Goal: Information Seeking & Learning: Learn about a topic

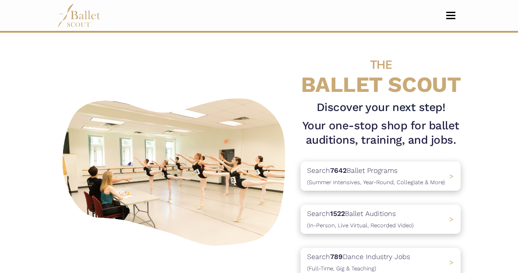
click at [441, 15] on button "Toggle navigation" at bounding box center [451, 15] width 20 height 8
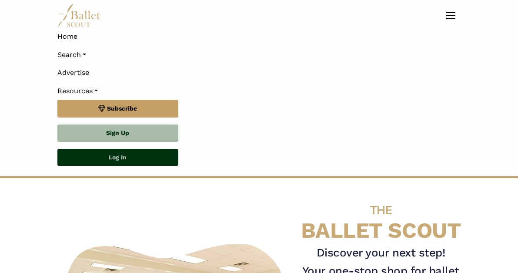
click at [118, 163] on link "Log In" at bounding box center [117, 157] width 121 height 17
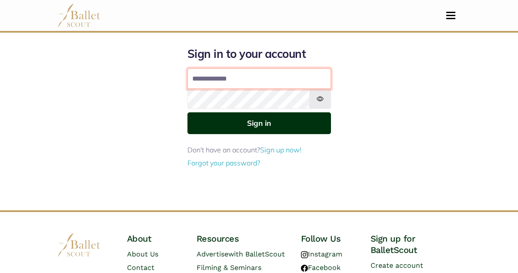
type input "**********"
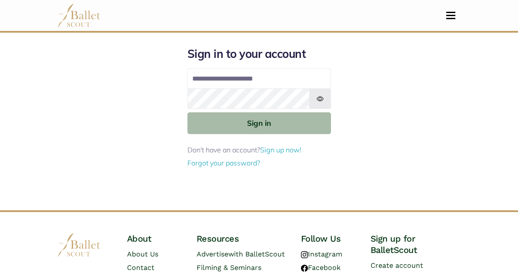
click at [257, 120] on button "Sign in" at bounding box center [260, 122] width 144 height 21
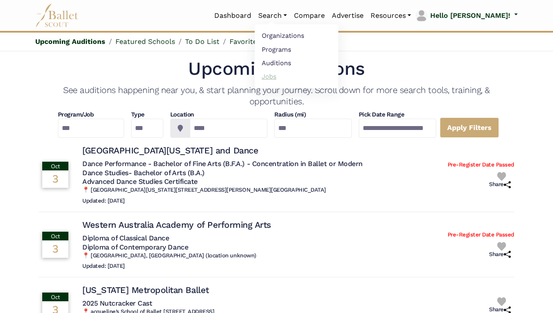
click at [311, 70] on link "Jobs" at bounding box center [297, 76] width 84 height 13
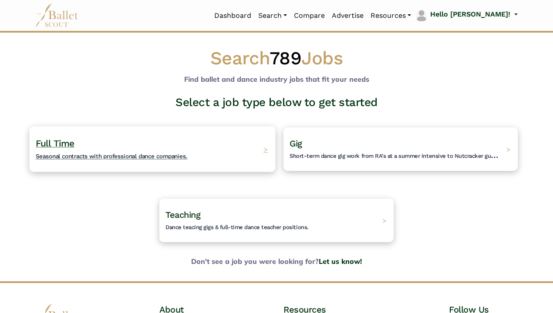
click at [202, 147] on div "Full Time Seasonal contracts with professional dance companies. >" at bounding box center [153, 149] width 246 height 46
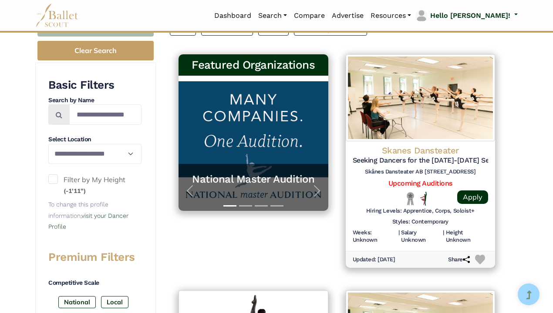
scroll to position [152, 0]
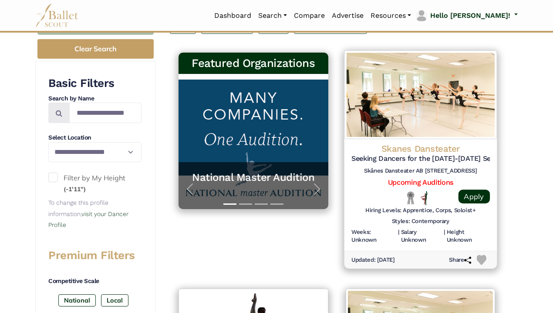
click at [463, 149] on h4 "Skanes Dansteater" at bounding box center [420, 149] width 138 height 12
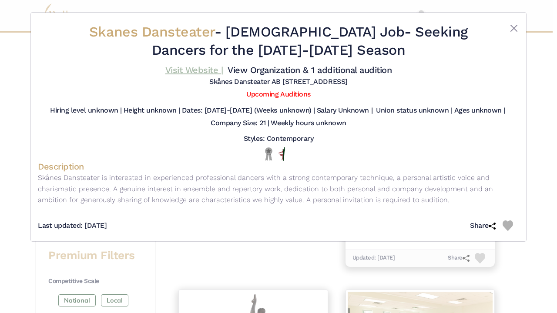
click at [195, 67] on link "Visit Website |" at bounding box center [194, 70] width 58 height 10
click at [511, 25] on button "Close" at bounding box center [514, 28] width 10 height 10
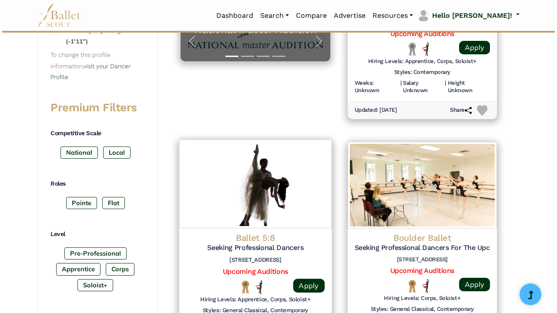
scroll to position [390, 0]
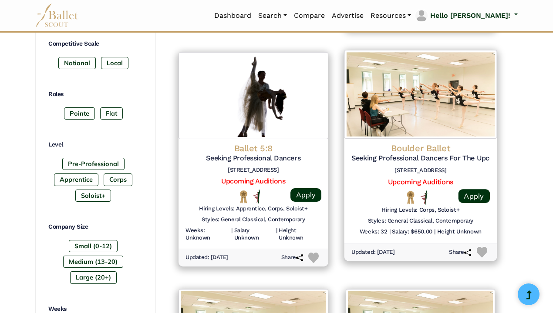
click at [387, 127] on img at bounding box center [420, 94] width 152 height 89
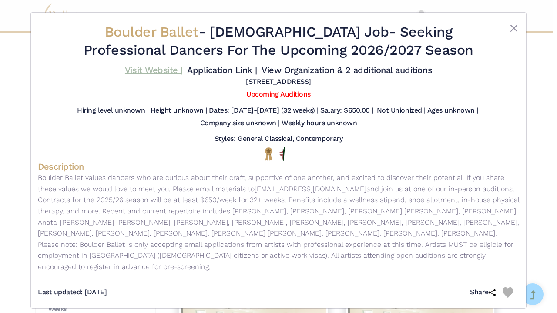
click at [163, 67] on link "Visit Website |" at bounding box center [154, 70] width 58 height 10
click at [510, 25] on button "Close" at bounding box center [514, 28] width 10 height 10
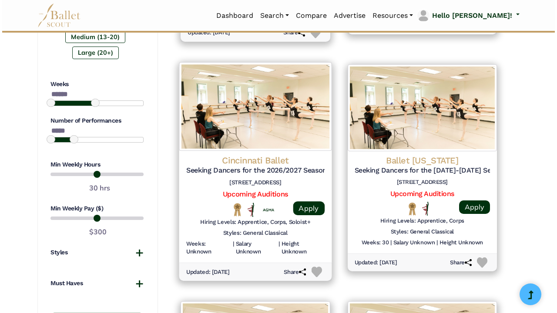
scroll to position [623, 0]
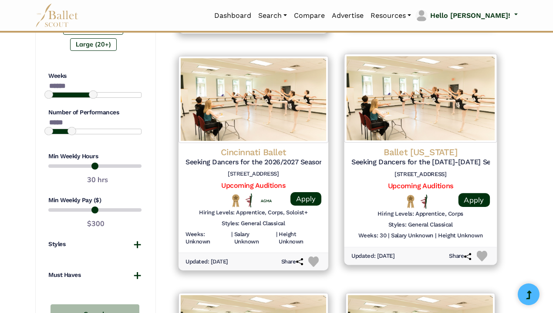
click at [405, 146] on h4 "Ballet Arkansas" at bounding box center [420, 152] width 138 height 12
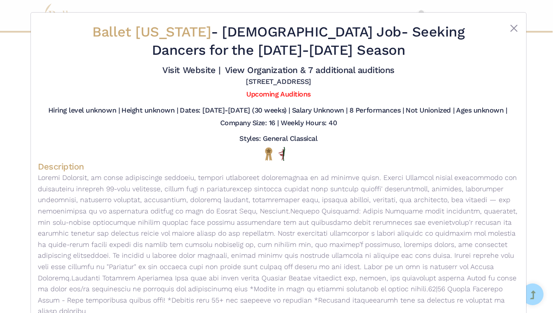
scroll to position [0, 0]
click at [184, 68] on link "Visit Website |" at bounding box center [191, 70] width 58 height 10
click at [515, 25] on button "Close" at bounding box center [514, 28] width 10 height 10
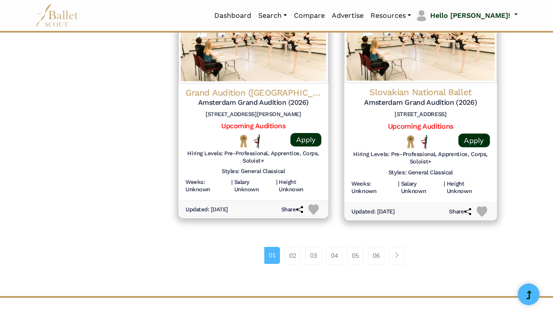
scroll to position [1175, 0]
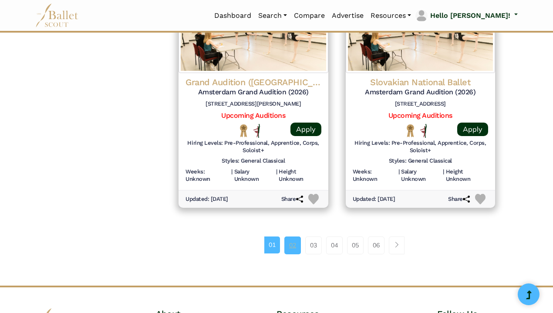
click at [291, 237] on link "02" at bounding box center [292, 245] width 17 height 17
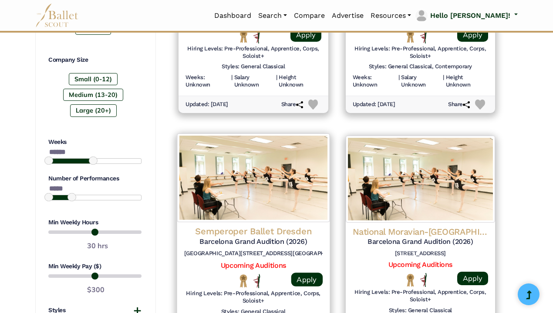
scroll to position [586, 0]
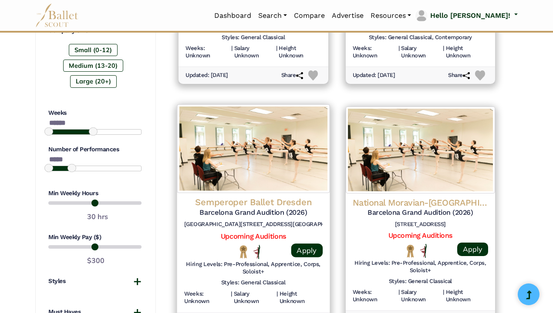
click at [259, 208] on h5 "Barcelona Grand Audition (2026)" at bounding box center [253, 212] width 138 height 9
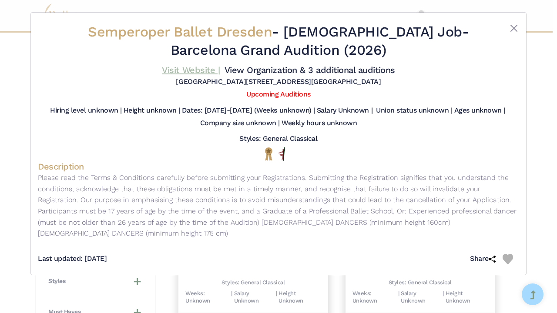
click at [199, 67] on link "Visit Website |" at bounding box center [191, 70] width 58 height 10
click at [509, 27] on button "Close" at bounding box center [514, 28] width 10 height 10
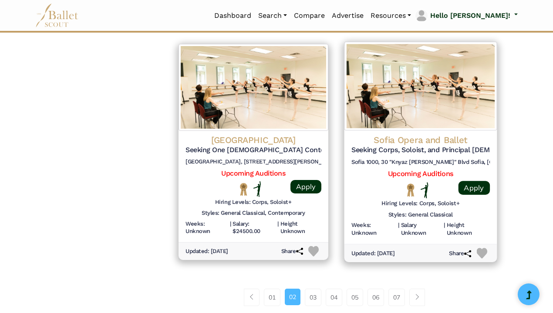
scroll to position [1140, 0]
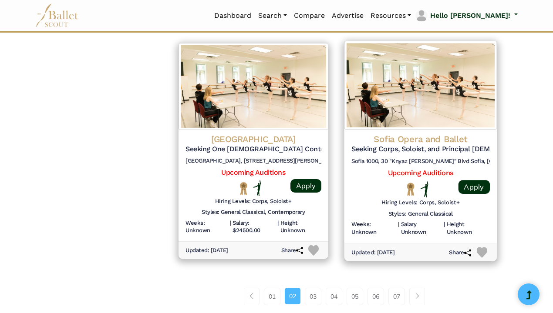
click at [422, 133] on h4 "Sofia Opera and Ballet" at bounding box center [420, 139] width 138 height 12
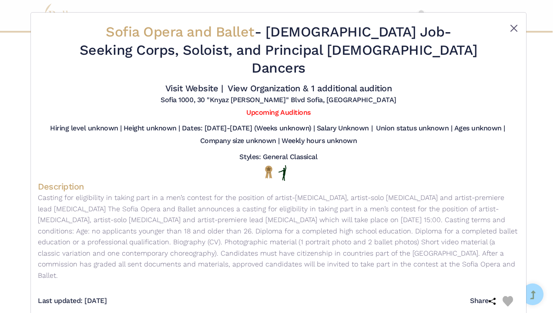
click at [518, 24] on button "Close" at bounding box center [514, 28] width 10 height 10
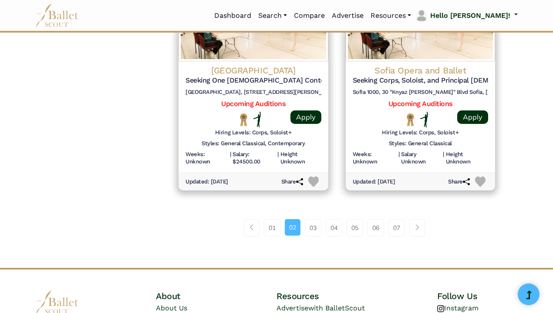
scroll to position [1265, 0]
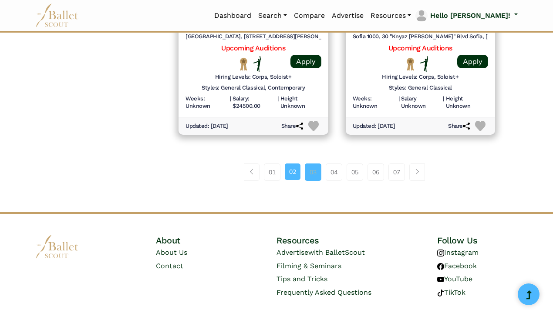
click at [316, 164] on link "03" at bounding box center [313, 172] width 17 height 17
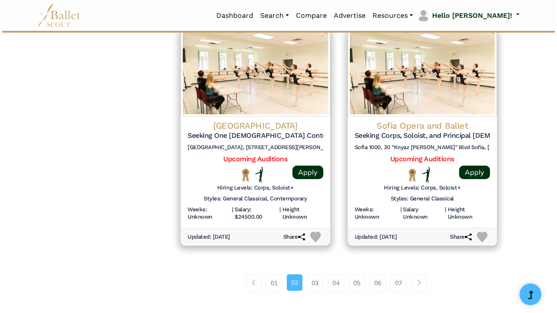
scroll to position [1153, 0]
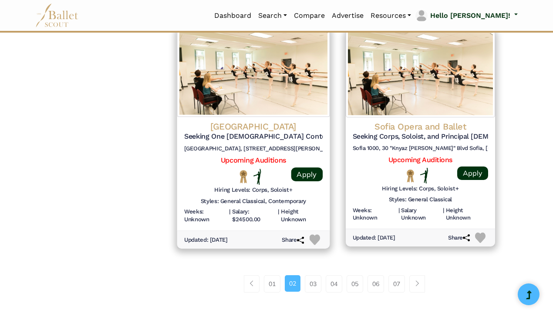
click at [252, 121] on h4 "Phoenix Dance Theatre" at bounding box center [253, 127] width 138 height 12
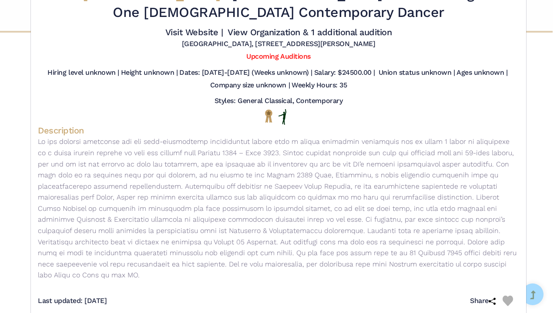
scroll to position [37, 0]
click at [201, 33] on link "Visit Website |" at bounding box center [194, 32] width 58 height 10
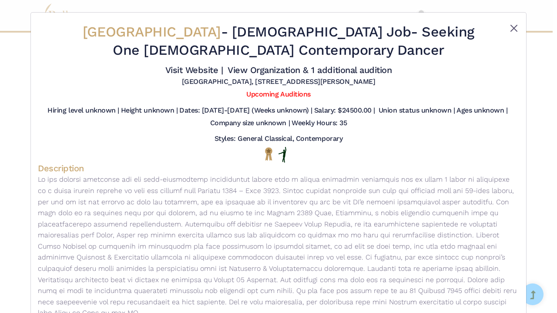
scroll to position [0, 0]
click at [515, 24] on button "Close" at bounding box center [514, 28] width 10 height 10
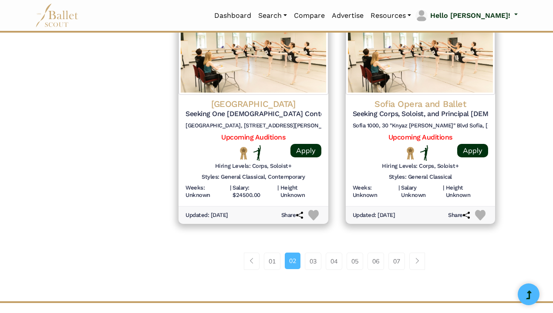
scroll to position [1177, 0]
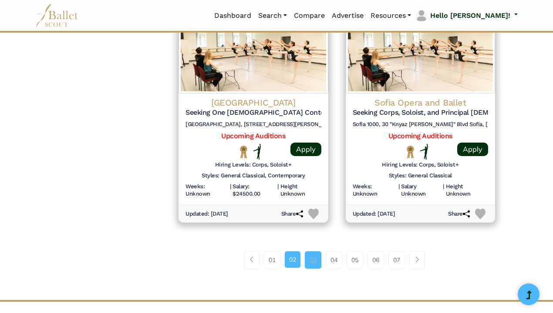
click at [314, 252] on link "03" at bounding box center [313, 260] width 17 height 17
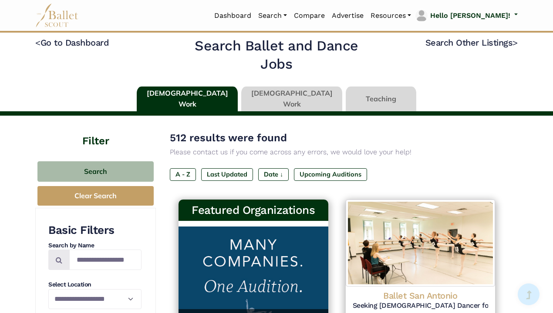
scroll to position [313, 0]
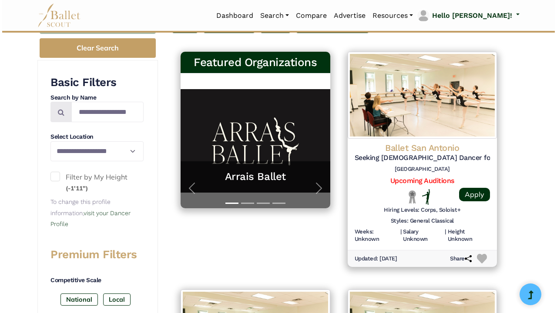
scroll to position [151, 0]
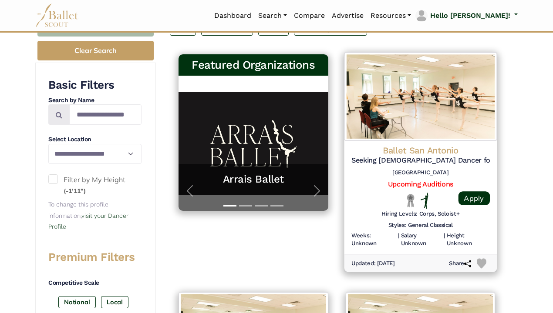
click at [425, 149] on h4 "Ballet San Antonio" at bounding box center [420, 151] width 138 height 12
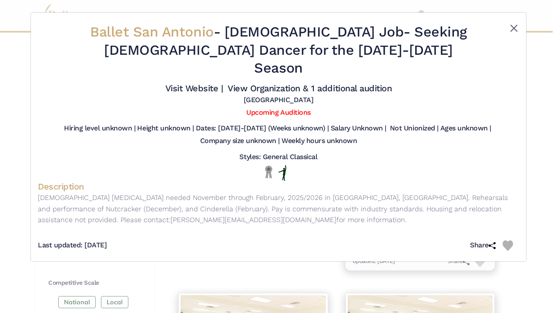
click at [514, 27] on button "Close" at bounding box center [514, 28] width 10 height 10
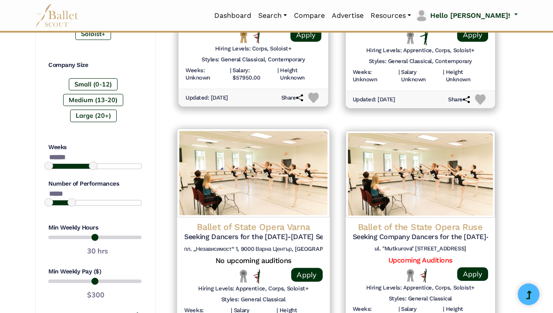
scroll to position [553, 0]
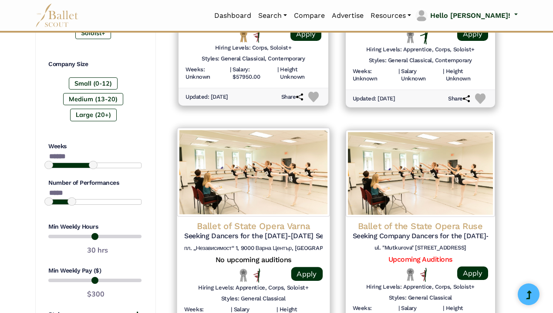
click at [272, 220] on h4 "Ballet of State Opera Varna" at bounding box center [253, 226] width 138 height 12
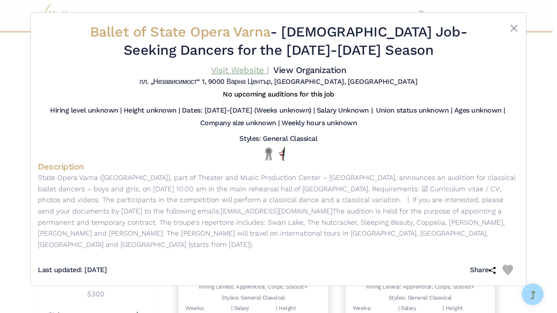
click at [228, 69] on link "Visit Website |" at bounding box center [240, 70] width 58 height 10
click at [514, 20] on div "Ballet of State Opera Varna - Full Time Job - Seeking Dancers for the 2025-2026…" at bounding box center [278, 55] width 481 height 71
click at [512, 31] on button "Close" at bounding box center [514, 28] width 10 height 10
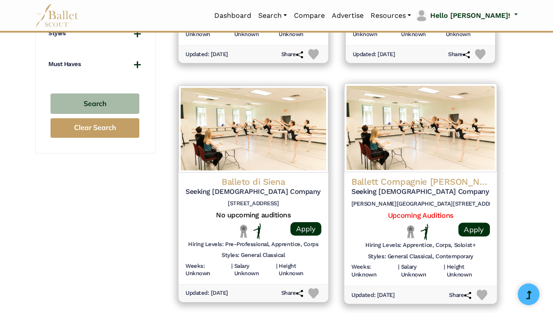
scroll to position [835, 0]
click at [417, 172] on div "Ballett Compagnie Oldenburg Seeking Male Company Dancer (Starting Fall 2025) Ol…" at bounding box center [420, 229] width 152 height 114
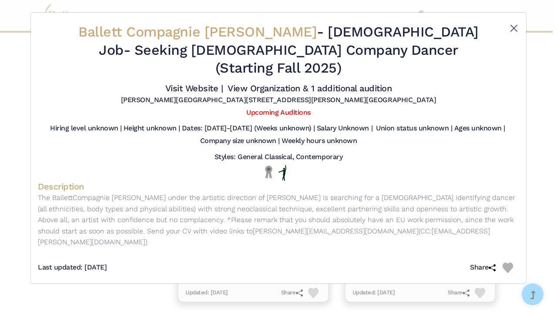
click at [515, 24] on button "Close" at bounding box center [514, 28] width 10 height 10
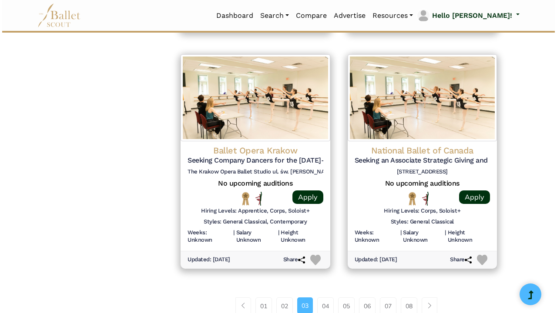
scroll to position [1106, 0]
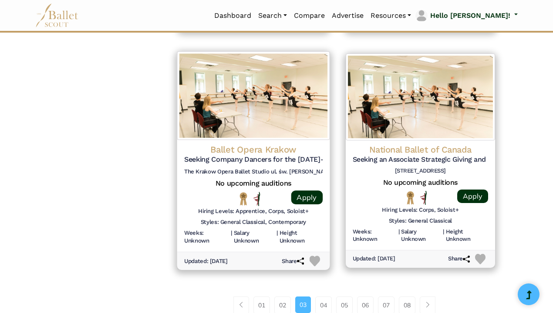
click at [272, 144] on h4 "Ballet Opera Krakow" at bounding box center [253, 150] width 138 height 12
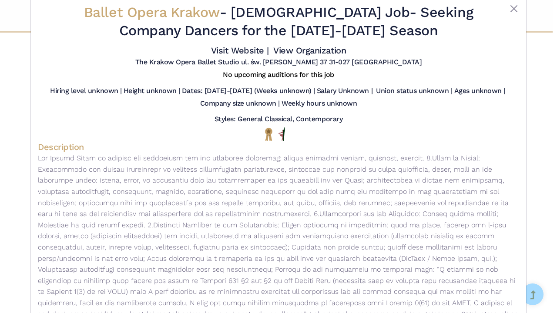
scroll to position [0, 0]
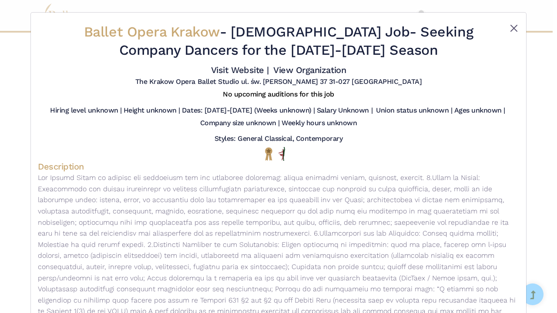
click at [514, 26] on button "Close" at bounding box center [514, 28] width 10 height 10
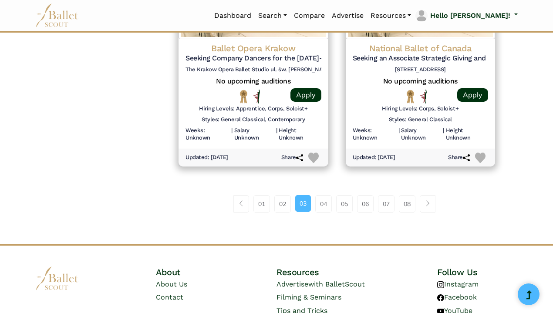
scroll to position [1215, 0]
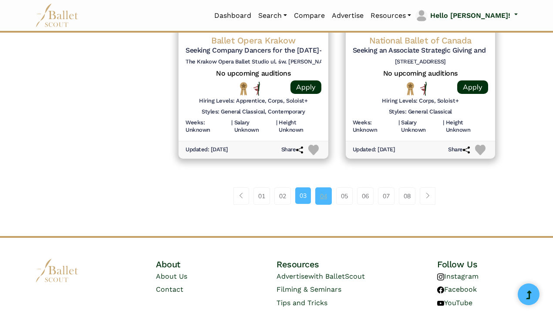
click at [328, 188] on link "04" at bounding box center [323, 196] width 17 height 17
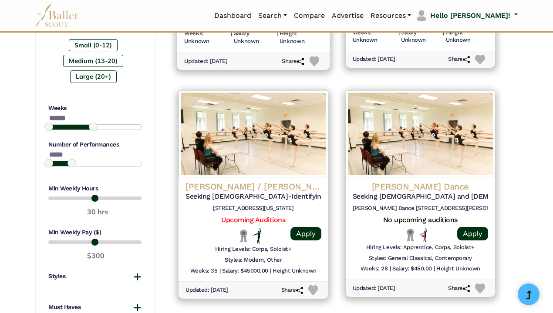
scroll to position [593, 0]
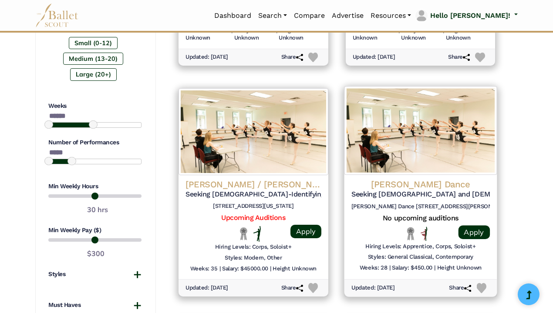
click at [383, 178] on h4 "Carolyn Dorfman Dance" at bounding box center [420, 184] width 138 height 12
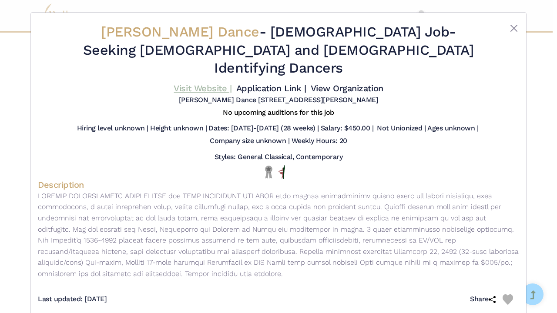
click at [212, 83] on link "Visit Website |" at bounding box center [203, 88] width 58 height 10
click at [515, 26] on button "Close" at bounding box center [514, 28] width 10 height 10
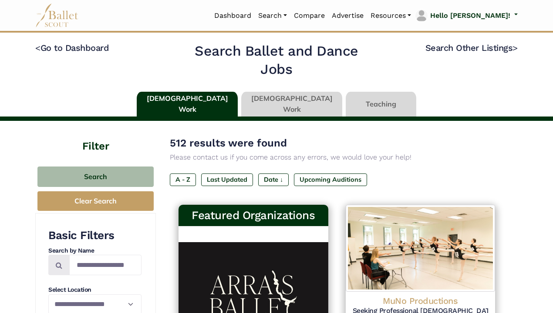
scroll to position [0, 0]
click at [290, 102] on link at bounding box center [291, 104] width 101 height 25
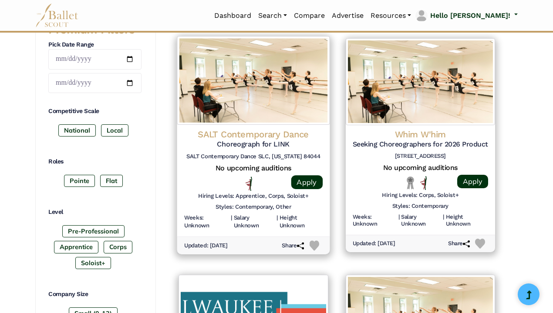
scroll to position [407, 0]
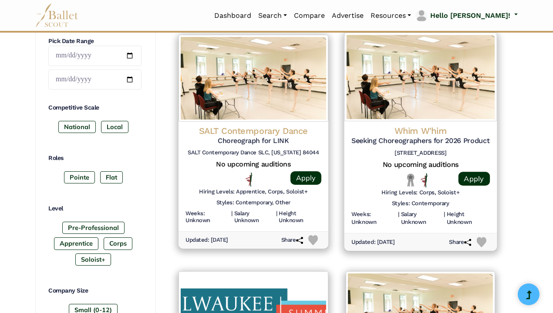
click at [446, 126] on h4 "Whim W'him" at bounding box center [420, 131] width 138 height 12
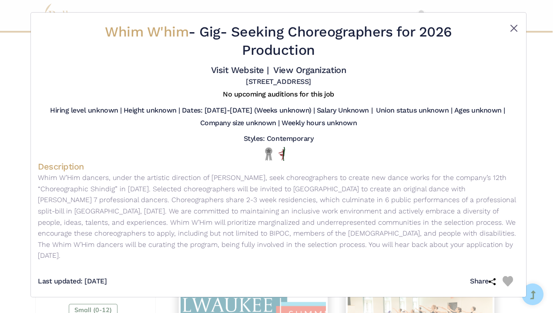
click at [515, 30] on button "Close" at bounding box center [514, 28] width 10 height 10
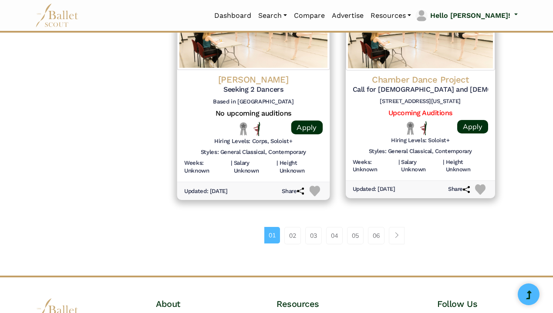
scroll to position [1180, 0]
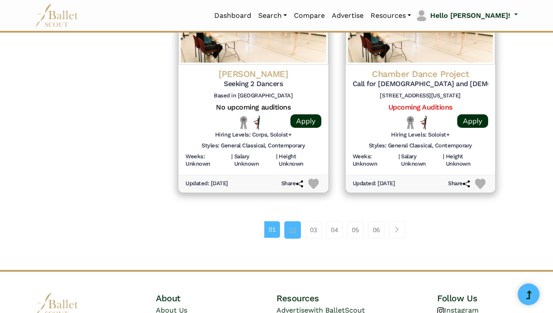
click at [293, 222] on link "02" at bounding box center [292, 230] width 17 height 17
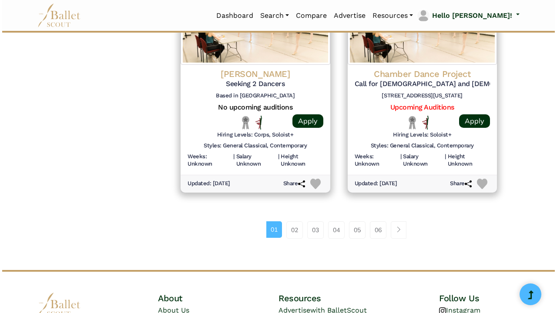
scroll to position [1186, 0]
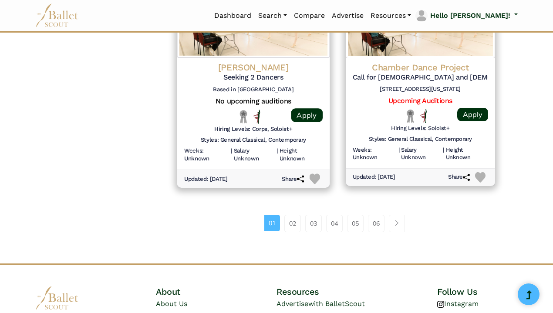
click at [226, 71] on div "Liliana Barros Seeking 2 Dancers Based in Germany" at bounding box center [253, 79] width 138 height 35
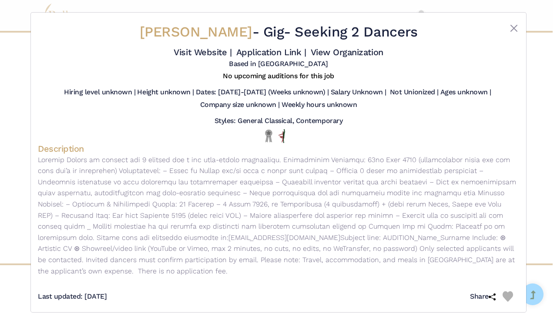
click at [197, 46] on div "Visit Website | Application Link | View Organization" at bounding box center [278, 52] width 481 height 15
click at [197, 48] on link "Visit Website |" at bounding box center [203, 52] width 58 height 10
click at [513, 31] on button "Close" at bounding box center [514, 28] width 10 height 10
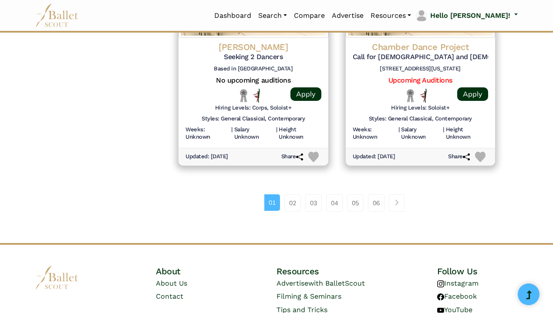
scroll to position [1149, 0]
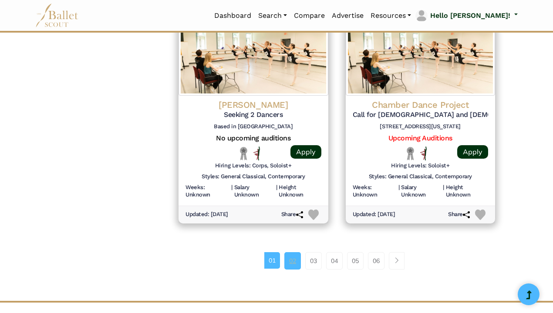
click at [297, 252] on link "02" at bounding box center [292, 260] width 17 height 17
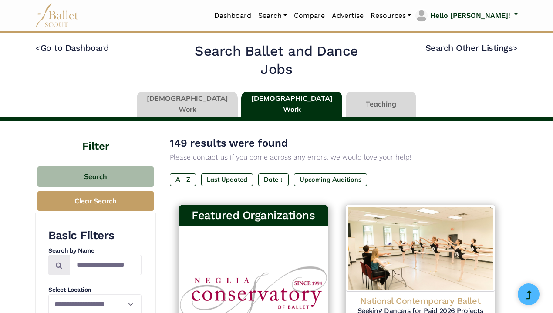
scroll to position [75, 0]
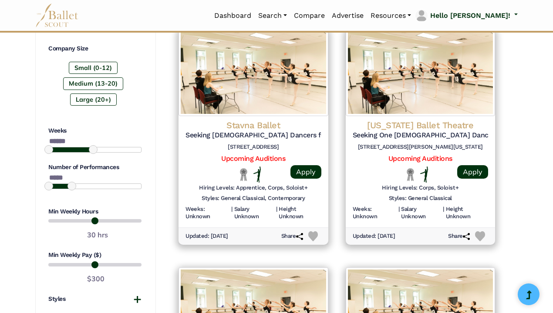
scroll to position [648, 0]
